Goal: Register for event/course

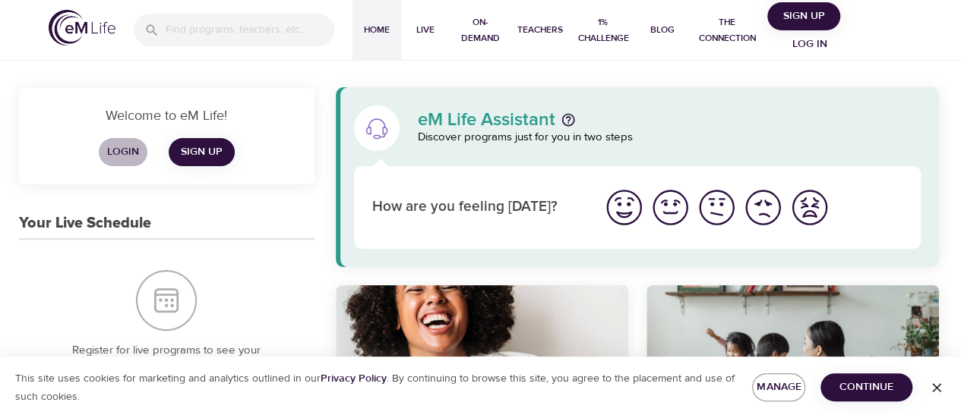
click at [114, 151] on span "Login" at bounding box center [123, 152] width 36 height 19
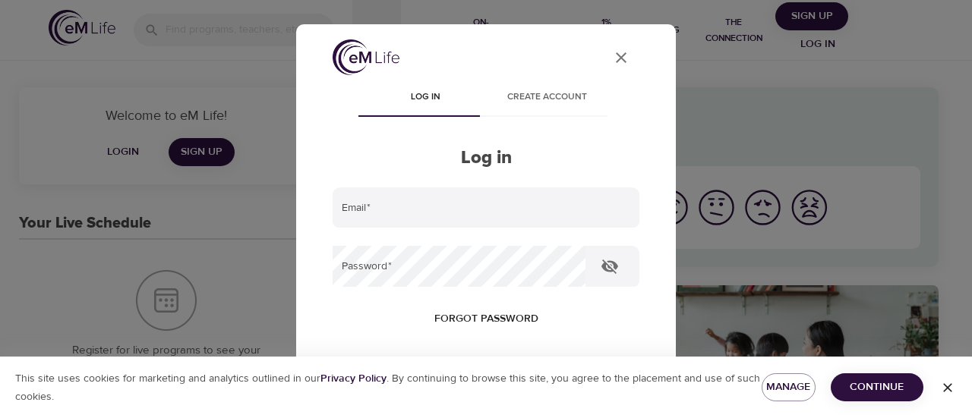
type input "[EMAIL_ADDRESS][PERSON_NAME][DOMAIN_NAME]"
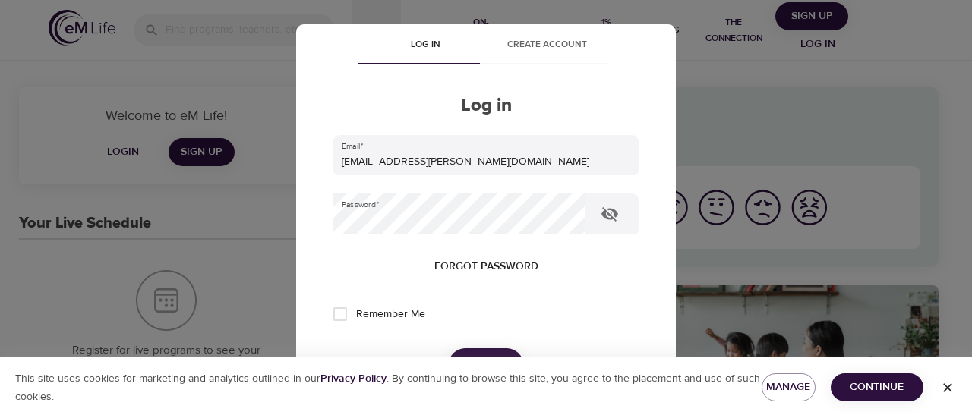
scroll to position [152, 0]
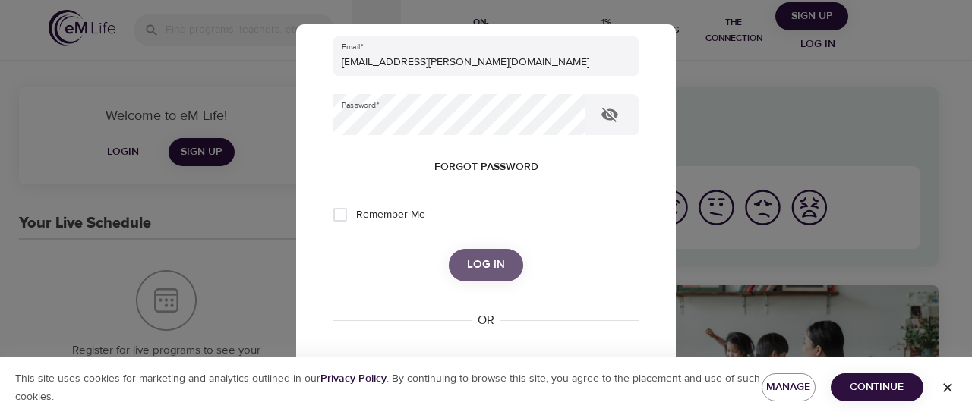
click at [469, 267] on span "Log in" at bounding box center [486, 265] width 38 height 20
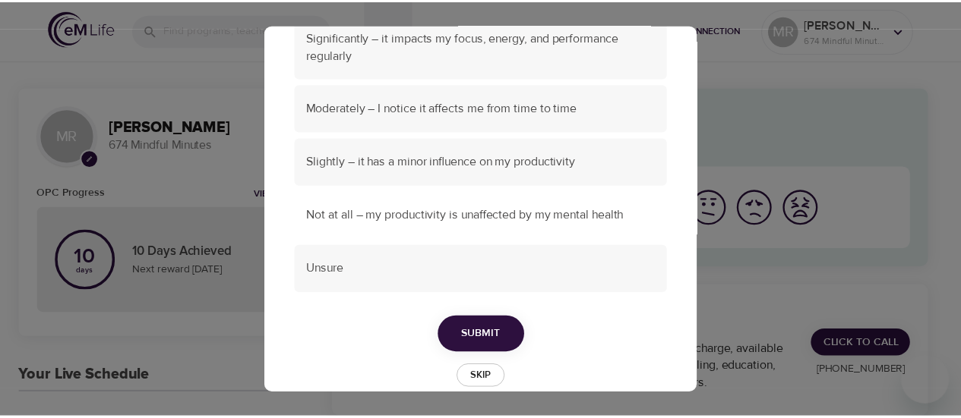
scroll to position [205, 0]
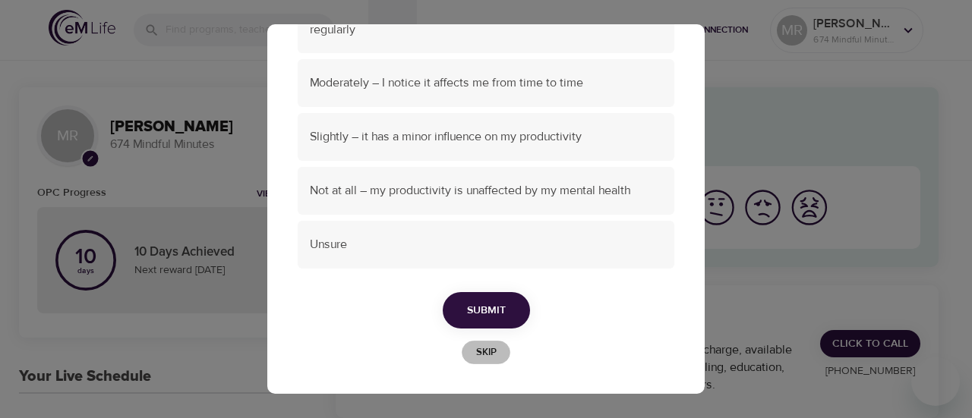
click at [478, 352] on span "Skip" at bounding box center [485, 352] width 33 height 17
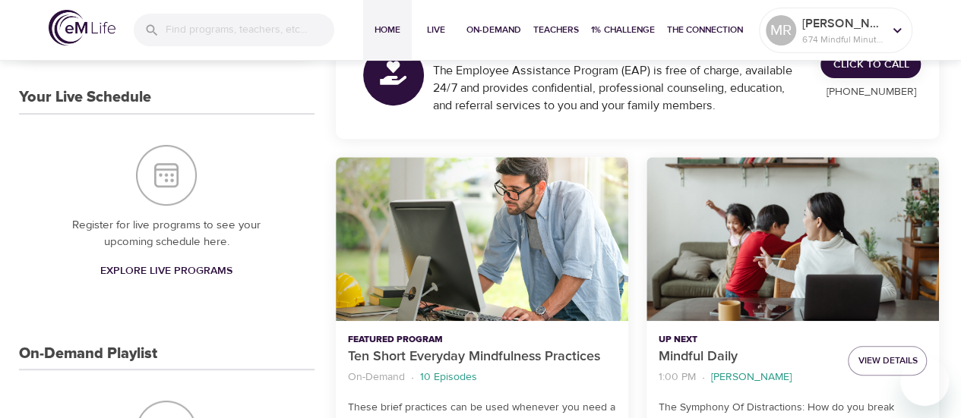
scroll to position [304, 0]
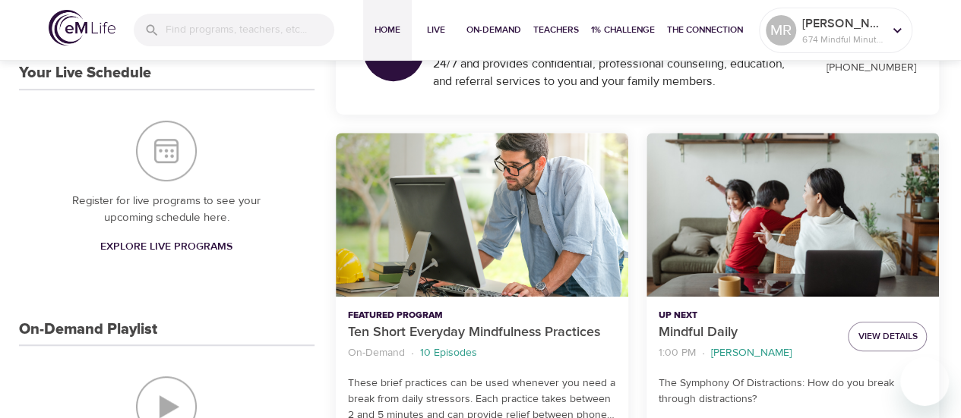
click at [153, 242] on span "Explore Live Programs" at bounding box center [166, 247] width 132 height 19
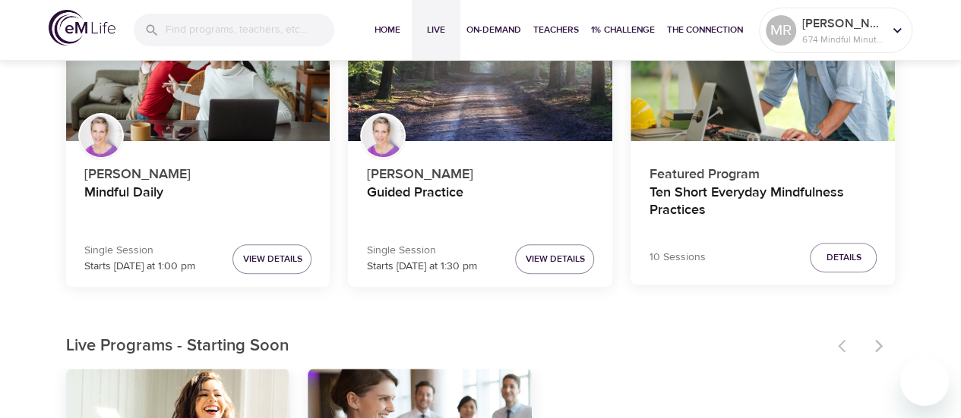
scroll to position [228, 0]
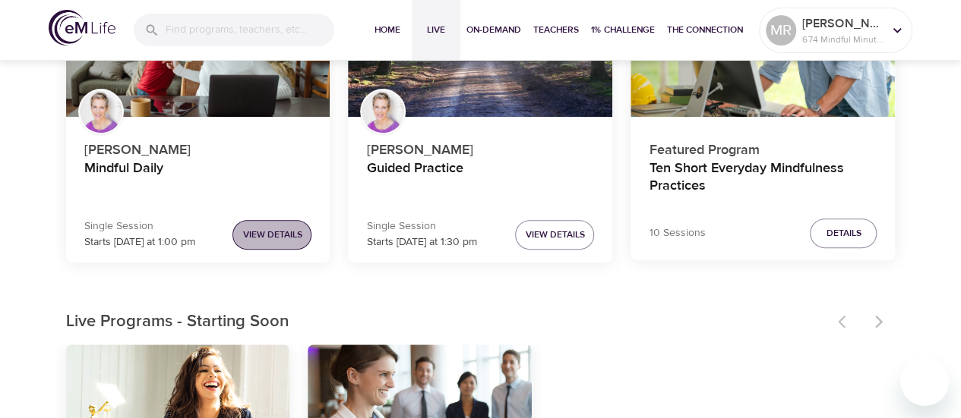
click at [266, 239] on span "View Details" at bounding box center [271, 235] width 59 height 16
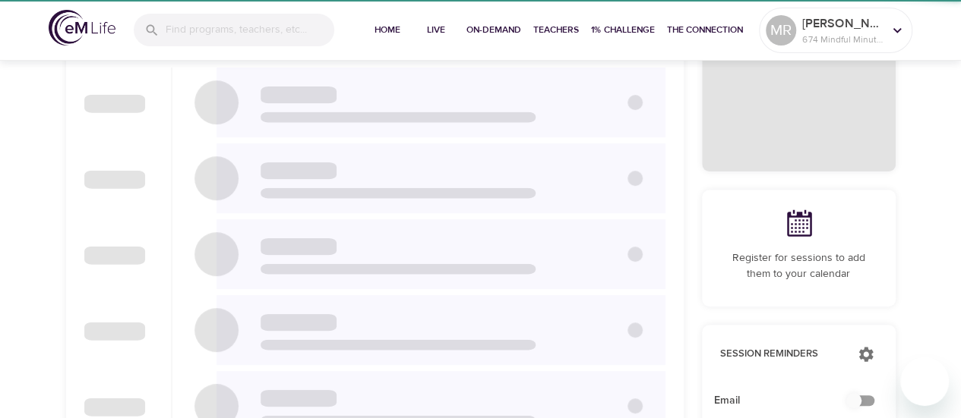
checkbox input "true"
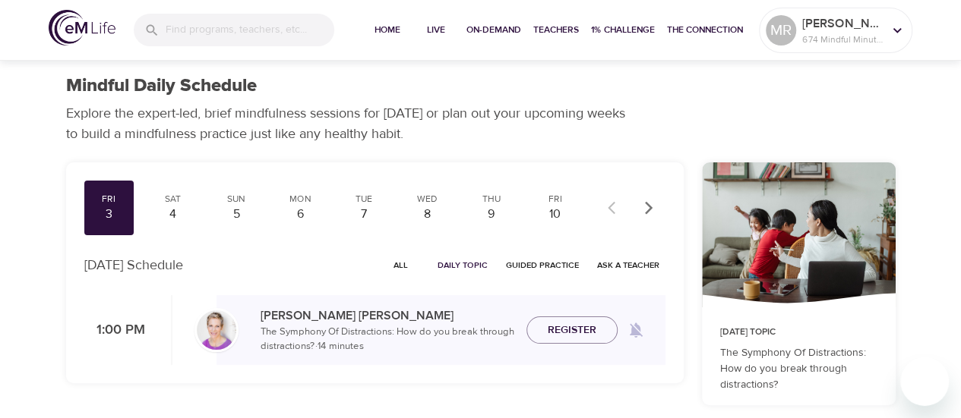
click at [111, 205] on div "Fri" at bounding box center [109, 199] width 38 height 13
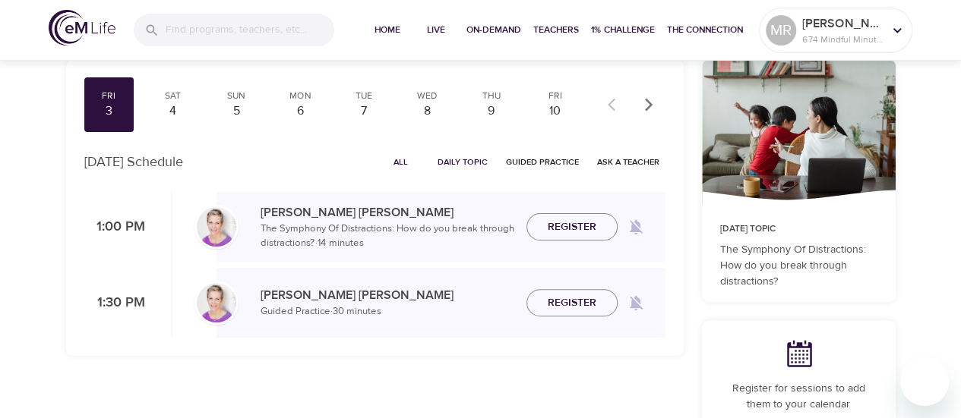
scroll to position [152, 0]
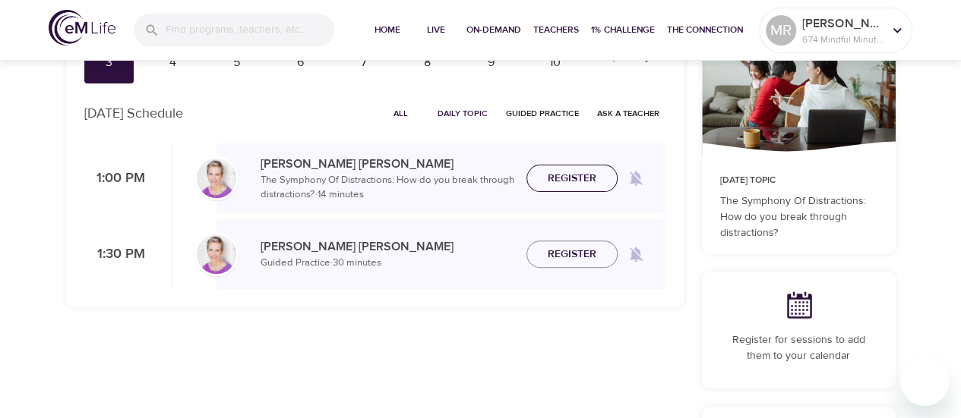
click at [573, 175] on span "Register" at bounding box center [572, 178] width 49 height 19
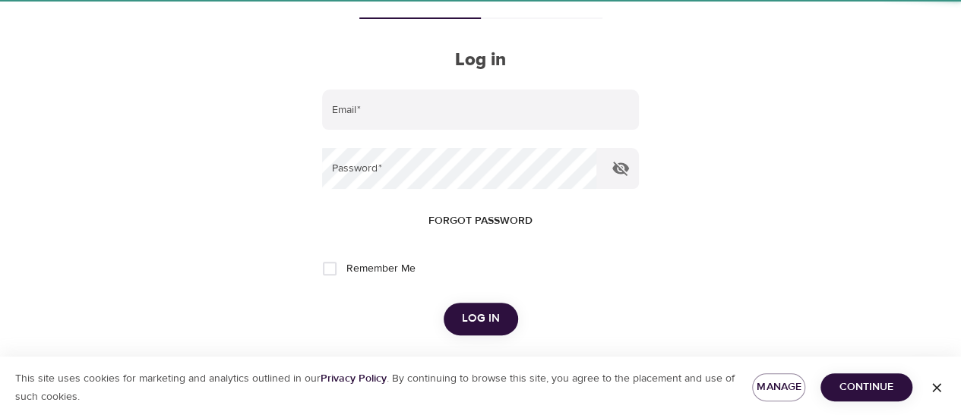
scroll to position [68, 0]
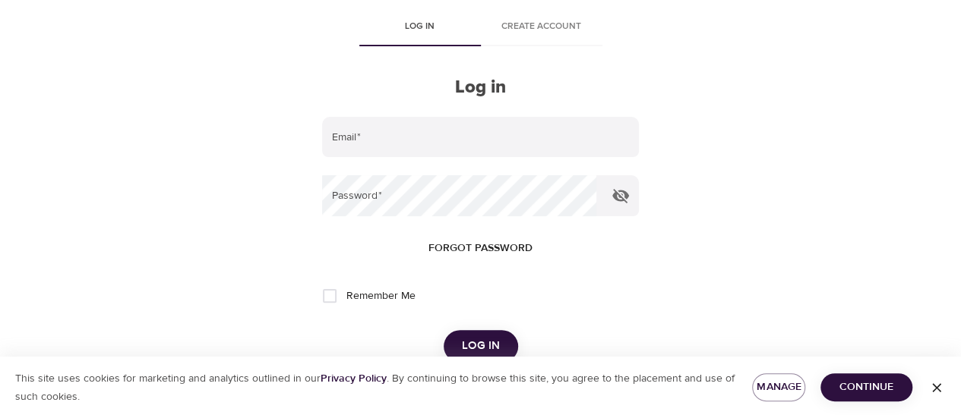
type input "[EMAIL_ADDRESS][PERSON_NAME][DOMAIN_NAME]"
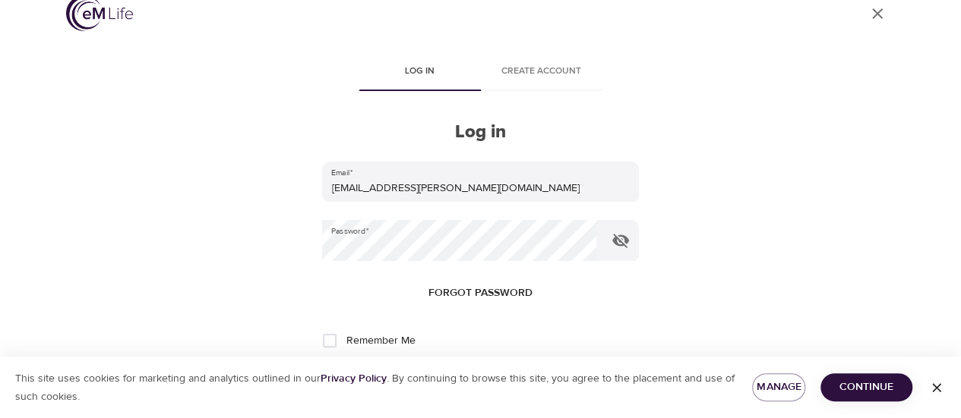
scroll to position [0, 0]
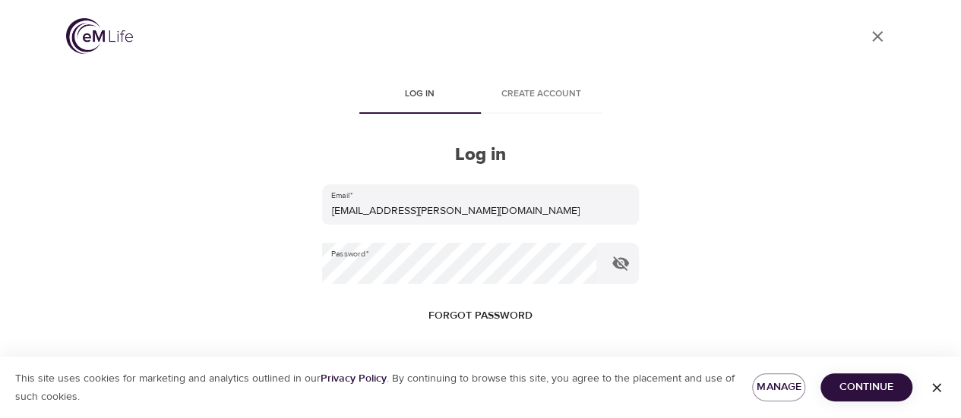
click at [292, 53] on div "User Profile" at bounding box center [480, 38] width 829 height 41
